Goal: Navigation & Orientation: Find specific page/section

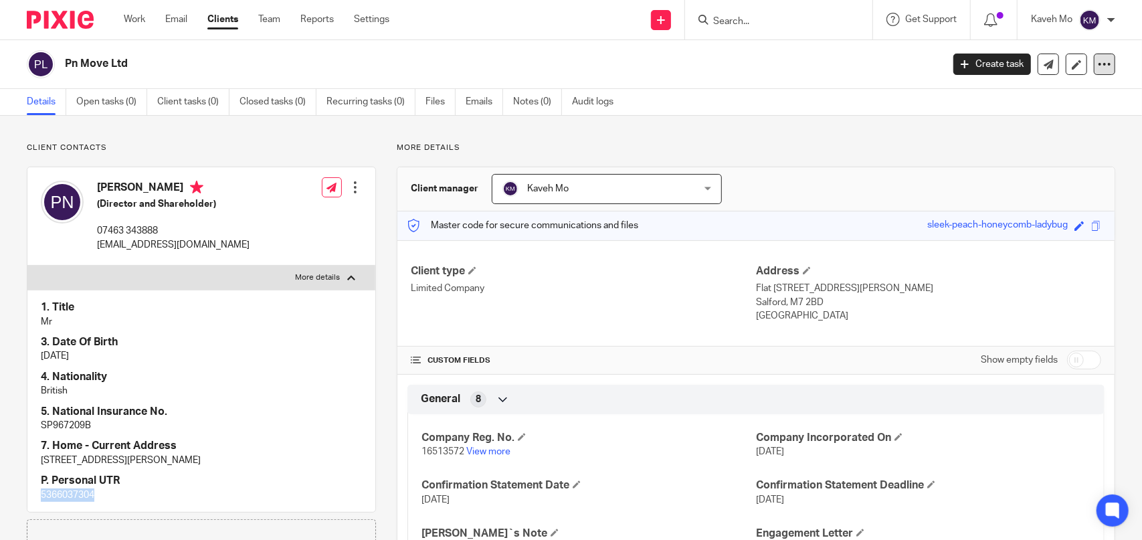
click at [1098, 65] on icon at bounding box center [1104, 64] width 13 height 13
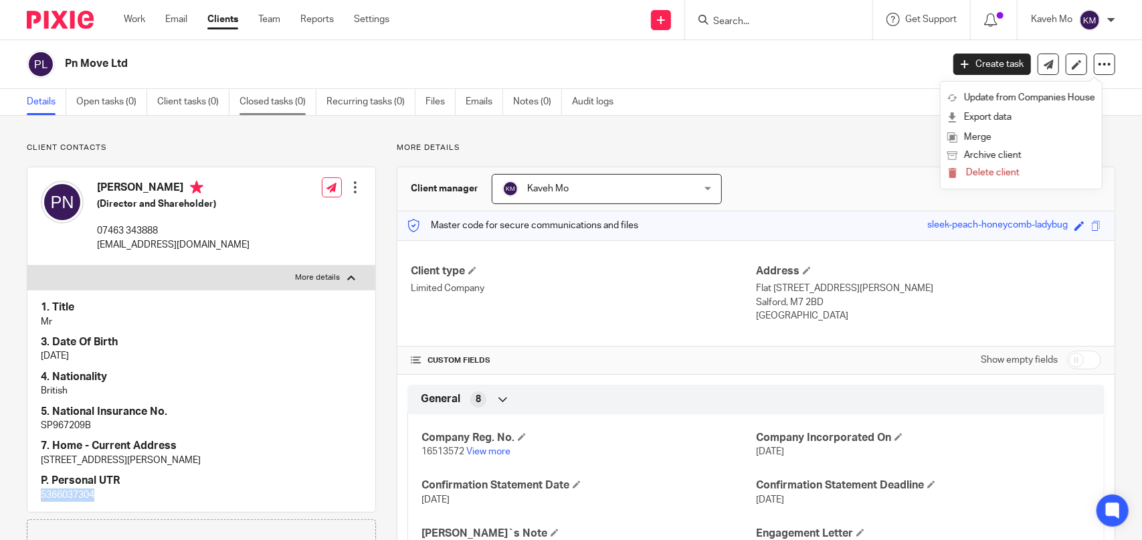
click at [272, 102] on link "Closed tasks (0)" at bounding box center [278, 102] width 77 height 26
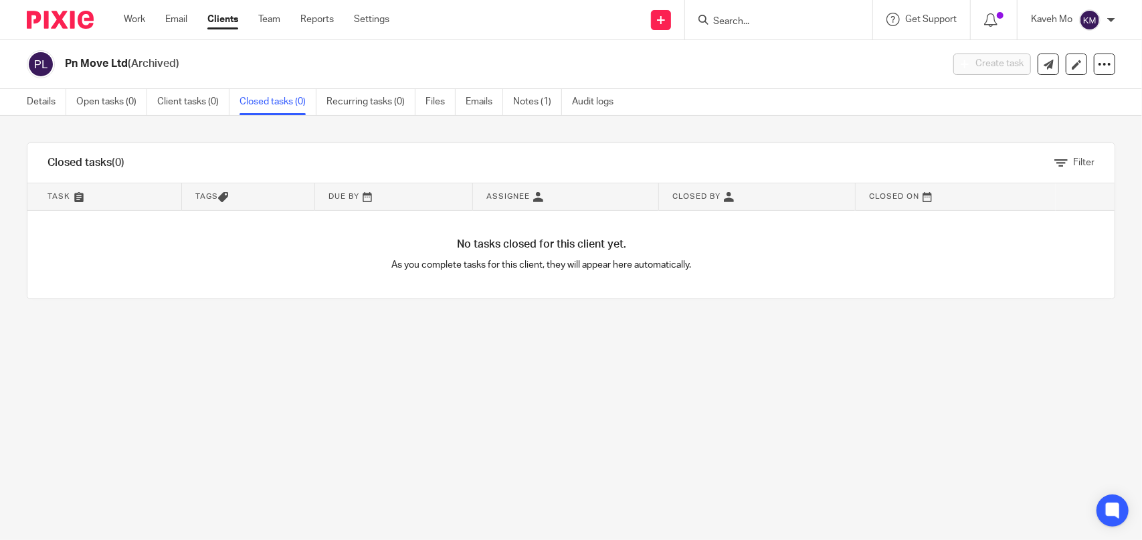
click at [102, 106] on link "Open tasks (0)" at bounding box center [111, 102] width 71 height 26
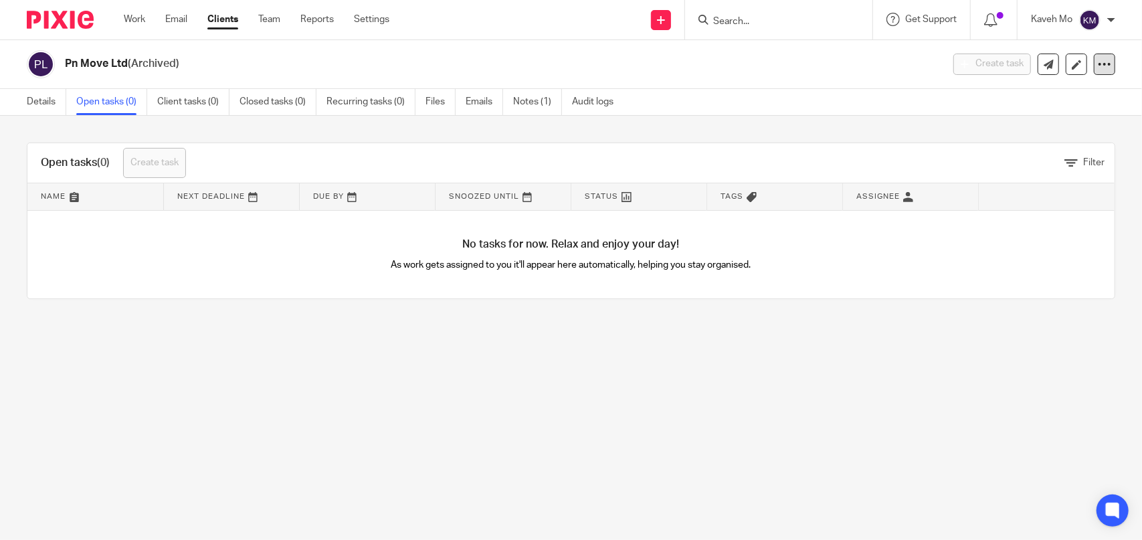
click at [1098, 66] on icon at bounding box center [1104, 64] width 13 height 13
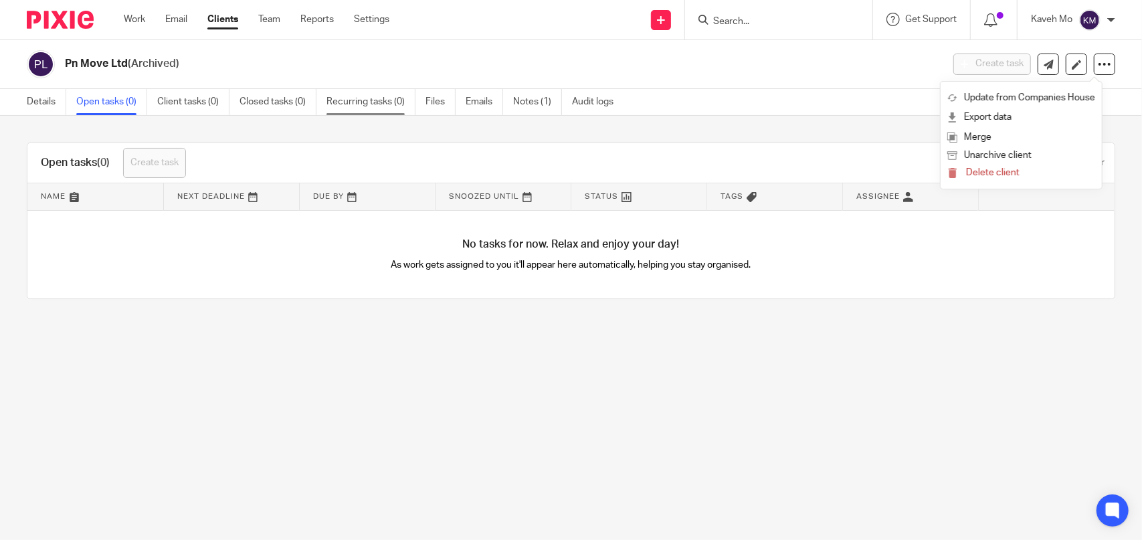
drag, startPoint x: 728, startPoint y: 90, endPoint x: 345, endPoint y: 90, distance: 382.7
click at [728, 90] on div "Details Open tasks (0) Client tasks (0) Closed tasks (0) Recurring tasks (0) Fi…" at bounding box center [571, 102] width 1142 height 27
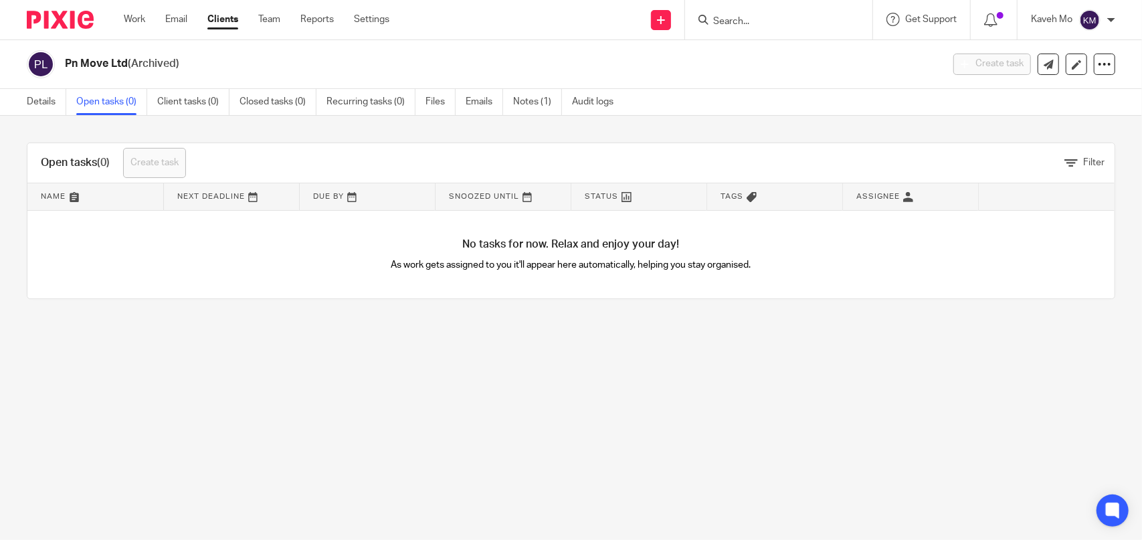
click at [58, 20] on img at bounding box center [60, 20] width 67 height 18
